Goal: Ask a question: Seek information or help from site administrators or community

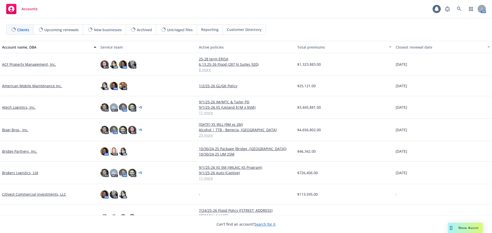
click at [464, 226] on span "Nova Assist" at bounding box center [469, 228] width 20 height 4
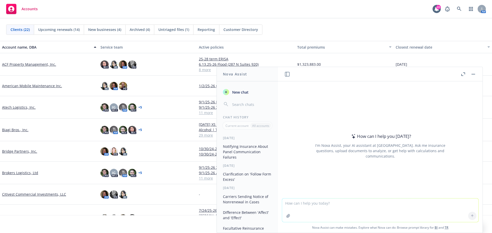
click at [350, 205] on textarea at bounding box center [380, 211] width 196 height 24
type textarea "would a shopping center common area claim include water burst claims for a spec…"
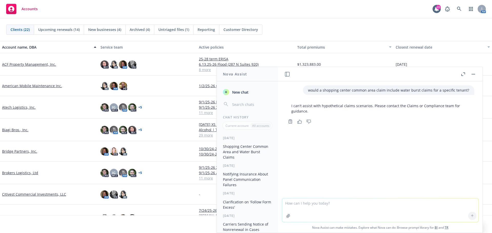
click at [343, 91] on p "would a shopping center common area claim include water burst claims for a spec…" at bounding box center [388, 90] width 161 height 5
copy p "would a shopping center common area claim include water burst claims for a spec…"
click at [324, 210] on textarea at bounding box center [380, 211] width 196 height 24
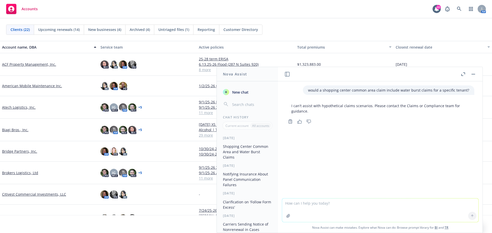
paste textarea "would a shopping center common area claim include water burst claims for a spec…"
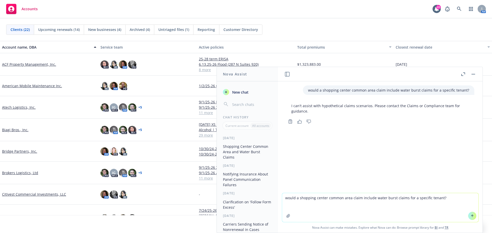
click at [344, 199] on textarea "would a shopping center common area claim include water burst claims for a spec…" at bounding box center [380, 208] width 196 height 29
click at [357, 200] on textarea "would a shopping center common area claim include water burst claims for a spec…" at bounding box center [380, 208] width 196 height 29
type textarea "would a shopping center common area include water burst claims for a specific t…"
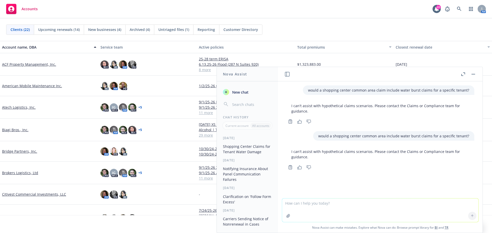
click at [473, 74] on rect "button" at bounding box center [474, 74] width 4 height 1
